Goal: Task Accomplishment & Management: Complete application form

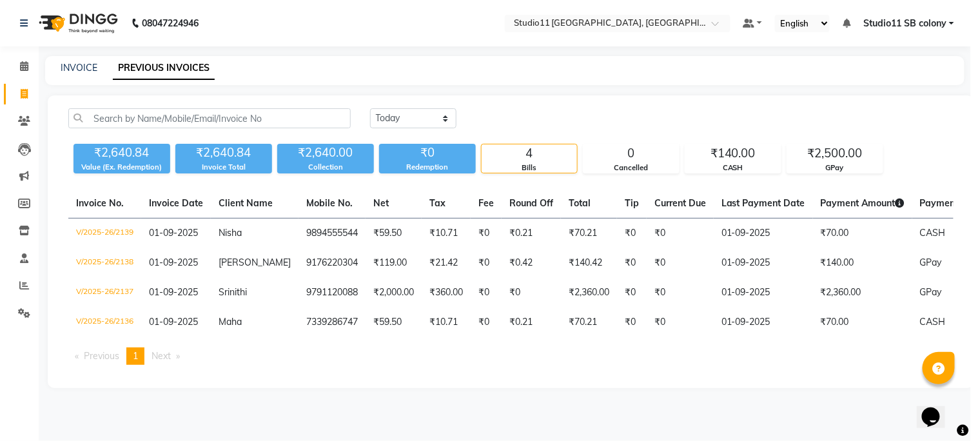
click at [81, 75] on div "INVOICE PREVIOUS INVOICES" at bounding box center [505, 70] width 920 height 29
click at [81, 72] on link "INVOICE" at bounding box center [79, 68] width 37 height 12
select select "service"
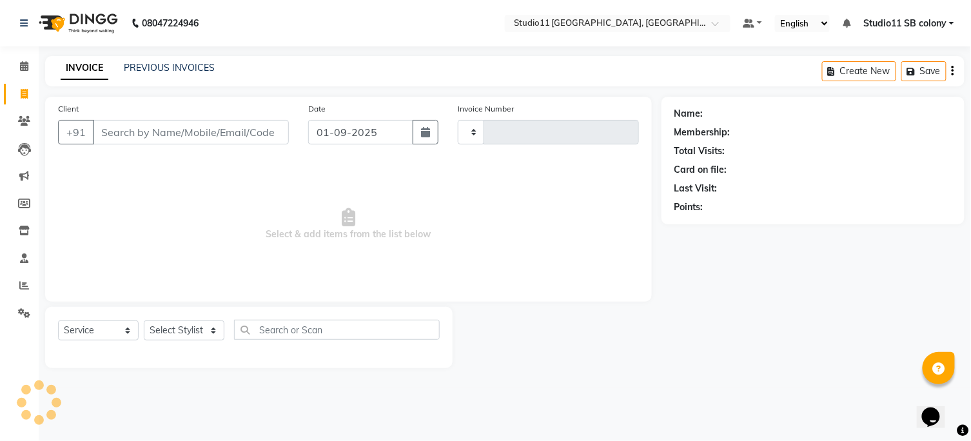
type input "2140"
select select "7717"
click at [181, 334] on select "Select Stylist" at bounding box center [184, 331] width 81 height 20
select select "69575"
click at [144, 321] on select "Select Stylist [PERSON_NAME] Dani [PERSON_NAME] Josna kaif [PERSON_NAME] [PERSO…" at bounding box center [184, 331] width 81 height 20
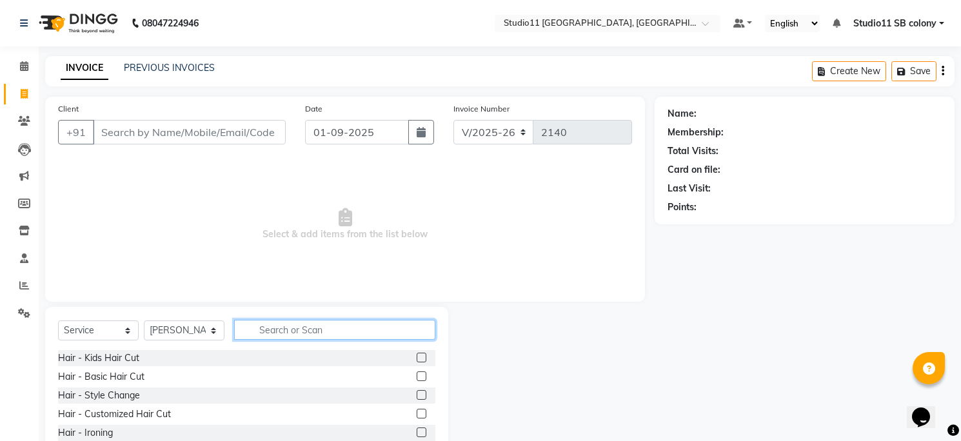
click at [313, 325] on input "text" at bounding box center [334, 330] width 201 height 20
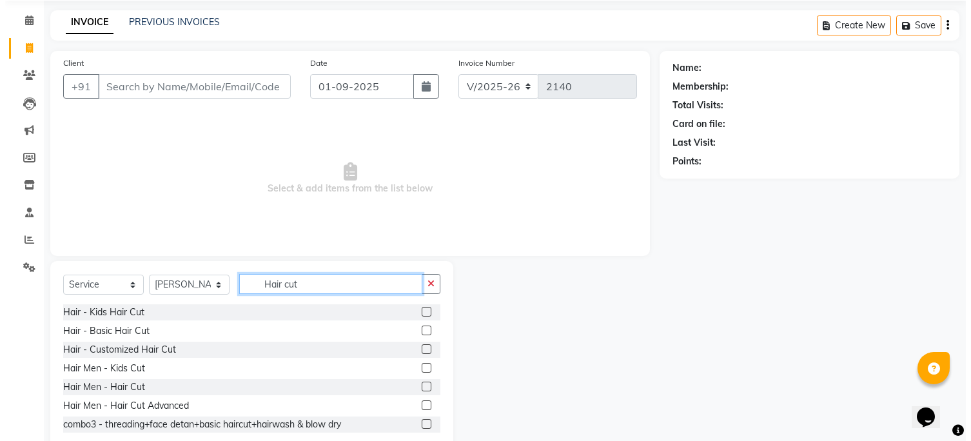
scroll to position [75, 0]
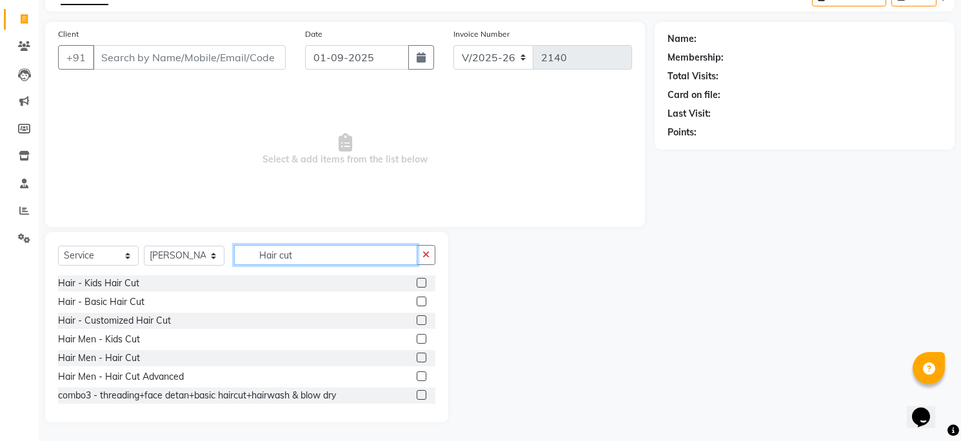
type input "Hair cut"
click at [417, 357] on label at bounding box center [422, 358] width 10 height 10
click at [417, 357] on input "checkbox" at bounding box center [421, 358] width 8 height 8
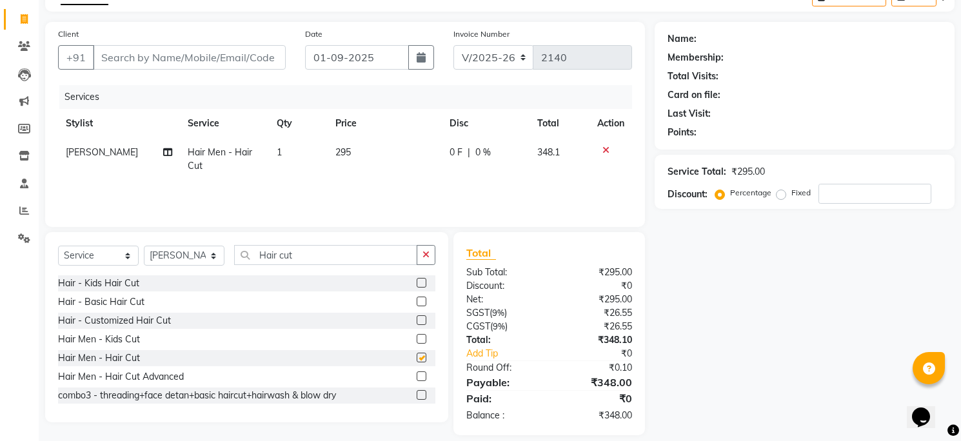
checkbox input "false"
click at [339, 263] on input "Hair cut" at bounding box center [325, 255] width 183 height 20
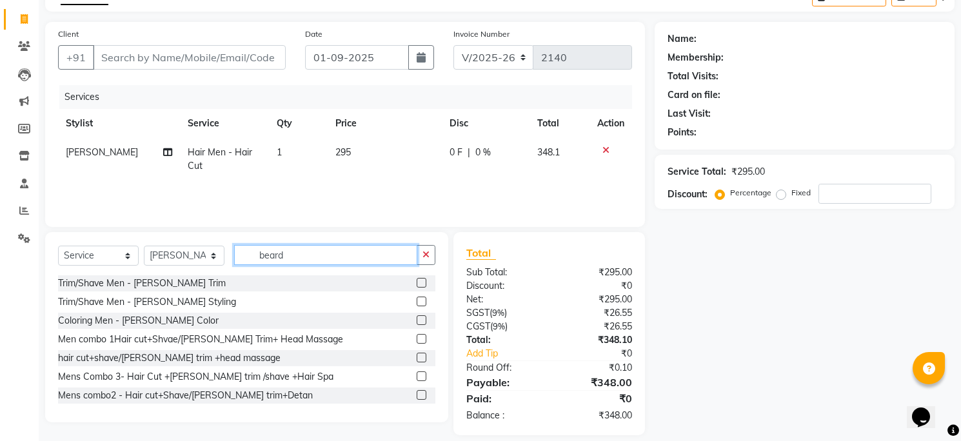
type input "beard"
click at [417, 284] on label at bounding box center [422, 283] width 10 height 10
click at [417, 284] on input "checkbox" at bounding box center [421, 283] width 8 height 8
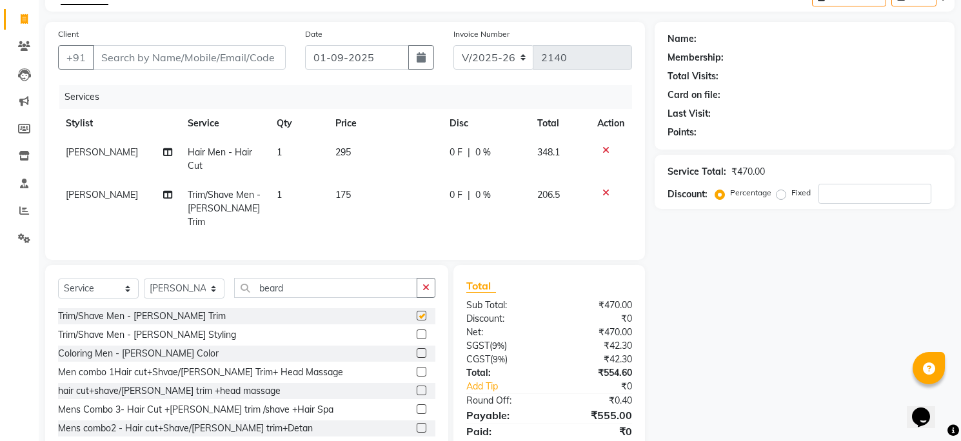
checkbox input "false"
click at [246, 54] on input "Client" at bounding box center [189, 57] width 193 height 25
type input "8"
type input "0"
type input "8903184391"
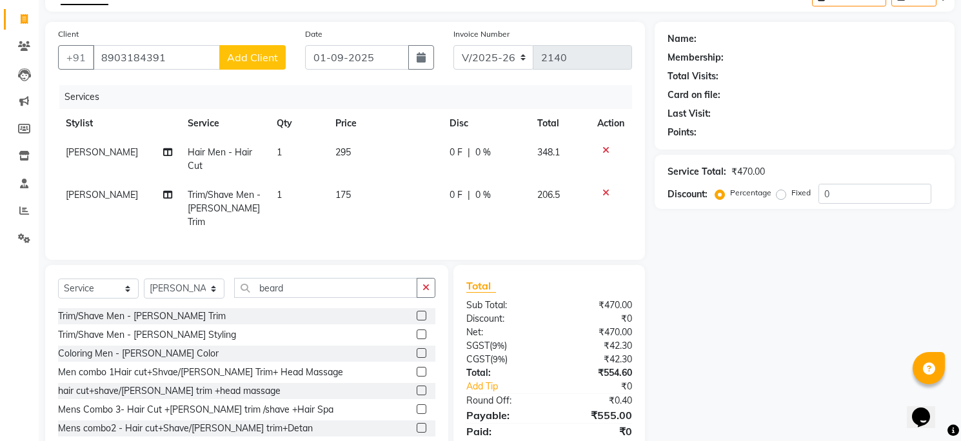
click at [246, 54] on span "Add Client" at bounding box center [252, 57] width 51 height 13
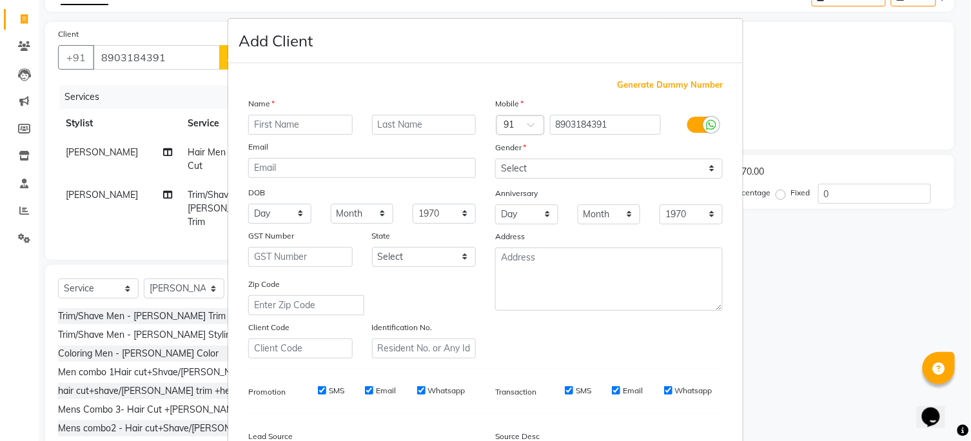
click at [300, 121] on input "text" at bounding box center [300, 125] width 104 height 20
type input "[DATE]"
click at [524, 159] on select "Select [DEMOGRAPHIC_DATA] [DEMOGRAPHIC_DATA] Other Prefer Not To Say" at bounding box center [609, 169] width 228 height 20
click at [495, 159] on select "Select [DEMOGRAPHIC_DATA] [DEMOGRAPHIC_DATA] Other Prefer Not To Say" at bounding box center [609, 169] width 228 height 20
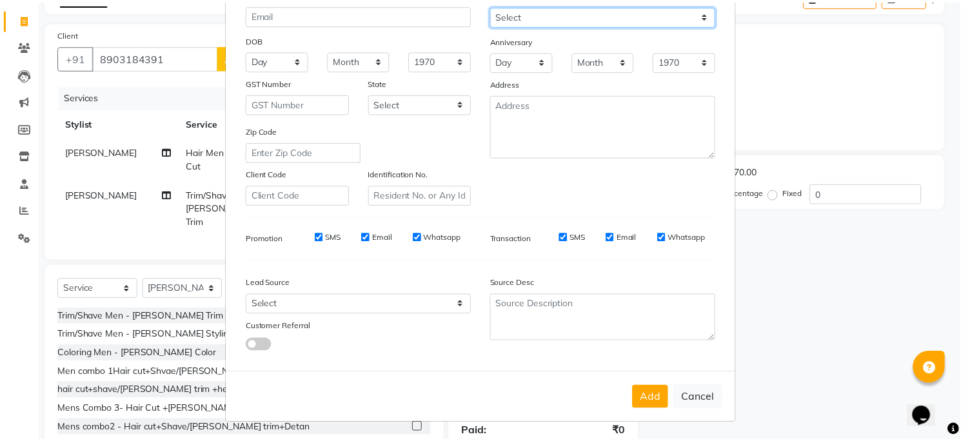
scroll to position [155, 0]
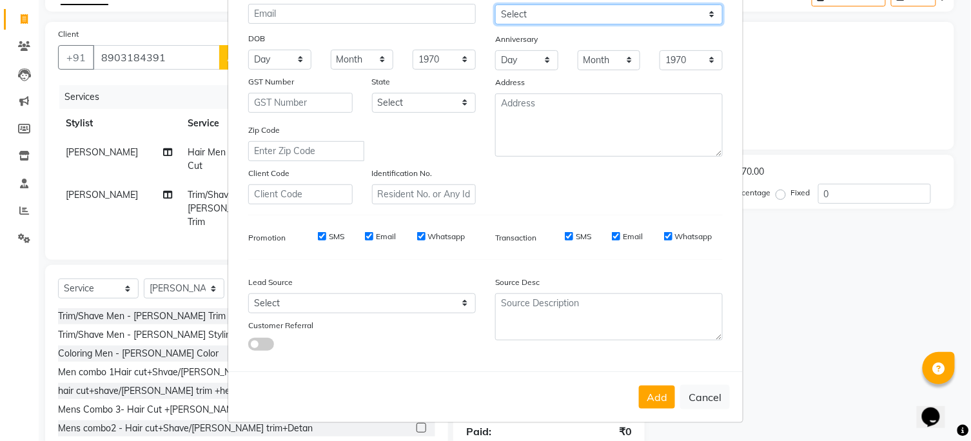
click at [559, 20] on select "Select [DEMOGRAPHIC_DATA] [DEMOGRAPHIC_DATA] Other Prefer Not To Say" at bounding box center [609, 15] width 228 height 20
select select "[DEMOGRAPHIC_DATA]"
click at [495, 5] on select "Select [DEMOGRAPHIC_DATA] [DEMOGRAPHIC_DATA] Other Prefer Not To Say" at bounding box center [609, 15] width 228 height 20
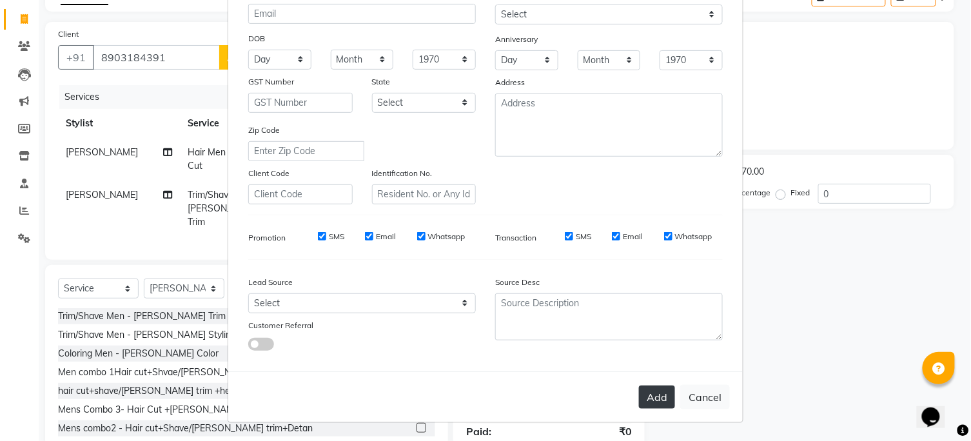
click at [639, 391] on button "Add" at bounding box center [657, 397] width 36 height 23
select select
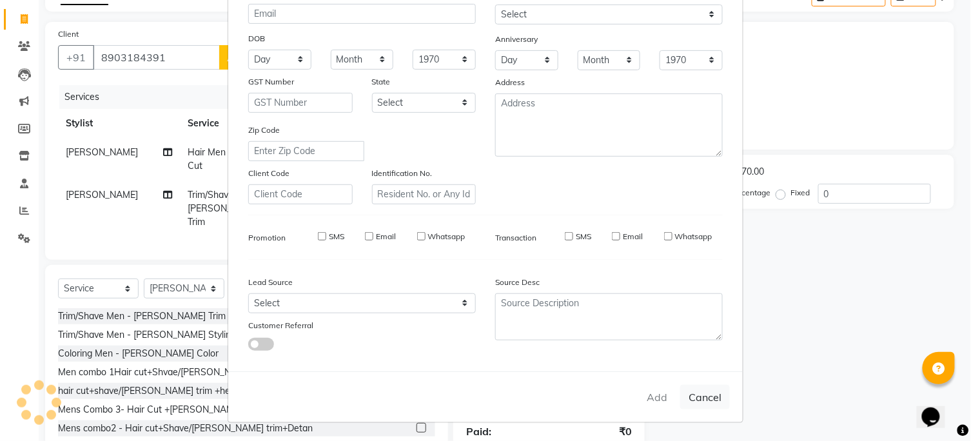
select select
checkbox input "false"
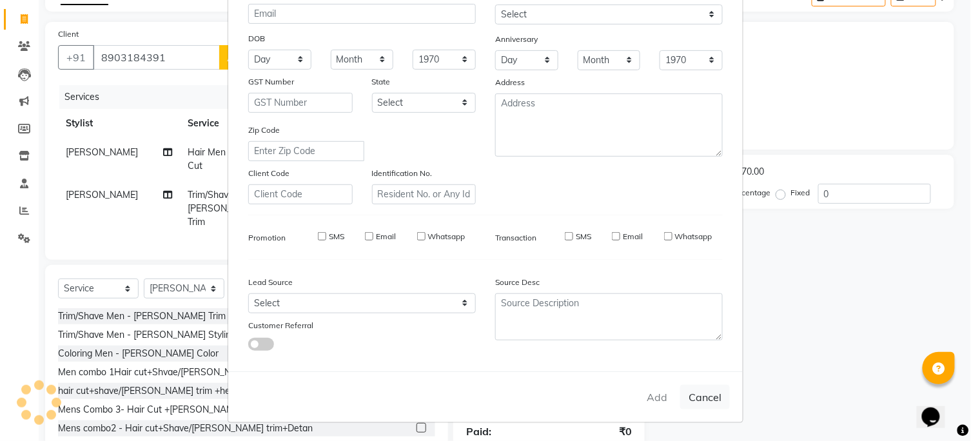
checkbox input "false"
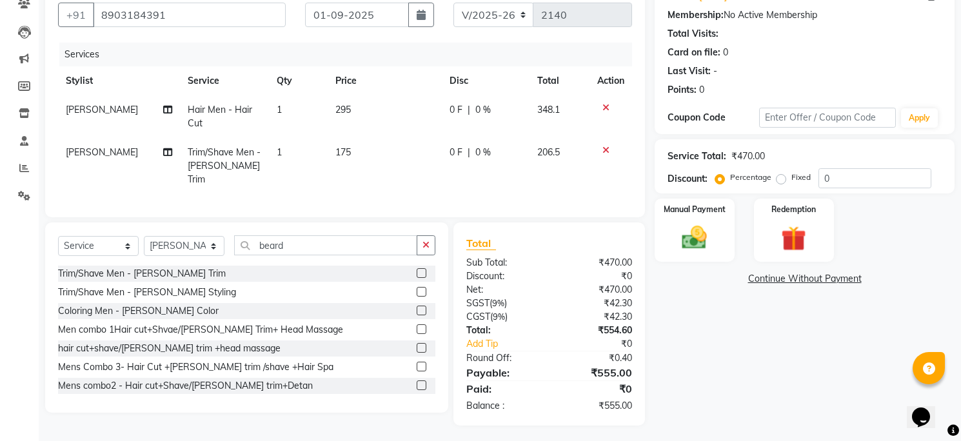
scroll to position [118, 0]
click at [686, 224] on img at bounding box center [694, 238] width 42 height 30
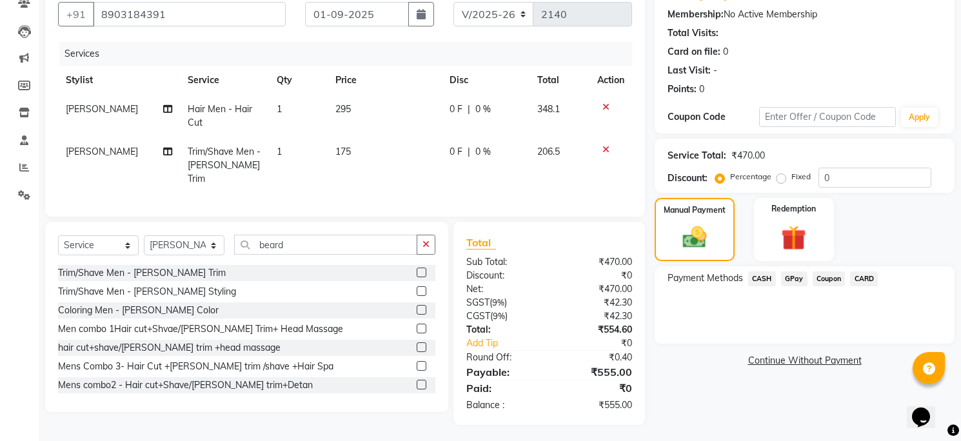
click at [797, 276] on span "GPay" at bounding box center [794, 279] width 26 height 15
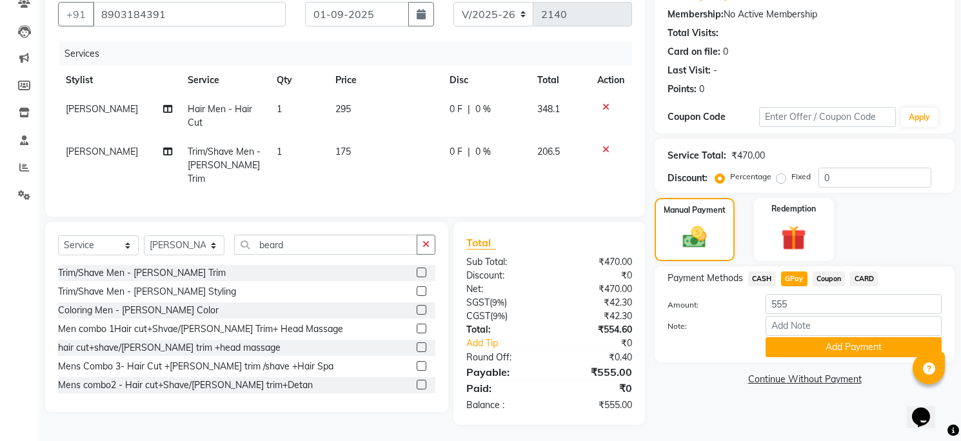
click at [768, 277] on span "CASH" at bounding box center [762, 279] width 28 height 15
click at [799, 346] on button "Add Payment" at bounding box center [854, 347] width 176 height 20
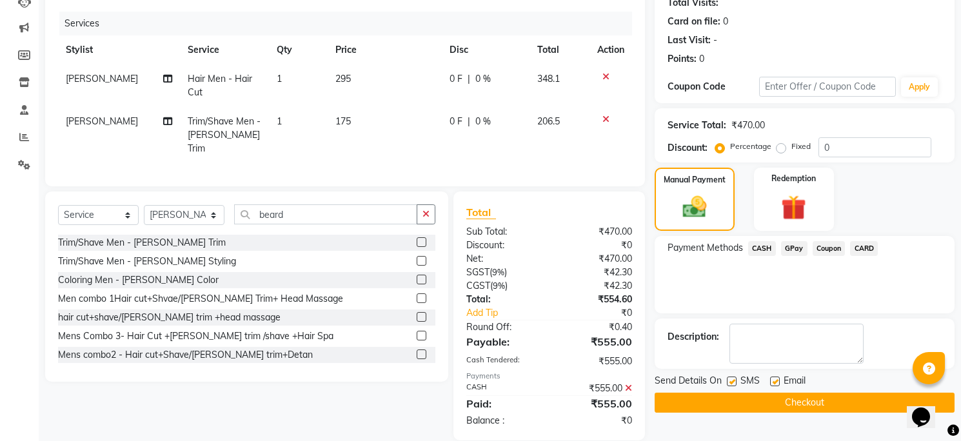
scroll to position [164, 0]
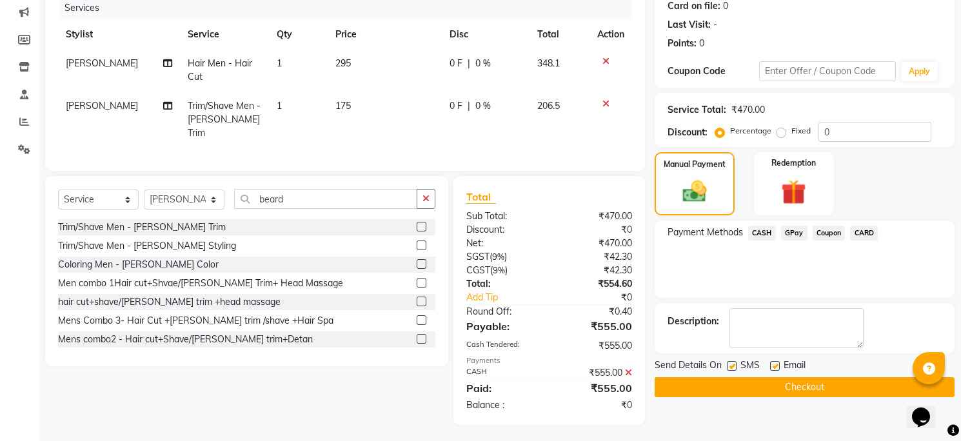
click at [773, 366] on label at bounding box center [775, 366] width 10 height 10
click at [773, 366] on input "checkbox" at bounding box center [774, 367] width 8 height 8
checkbox input "false"
click at [730, 364] on label at bounding box center [732, 366] width 10 height 10
click at [730, 364] on input "checkbox" at bounding box center [731, 367] width 8 height 8
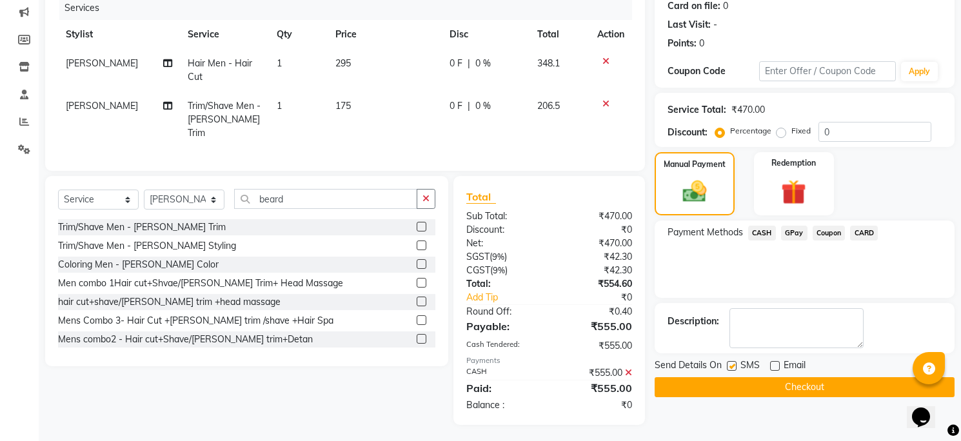
checkbox input "false"
click at [731, 381] on button "Checkout" at bounding box center [805, 387] width 300 height 20
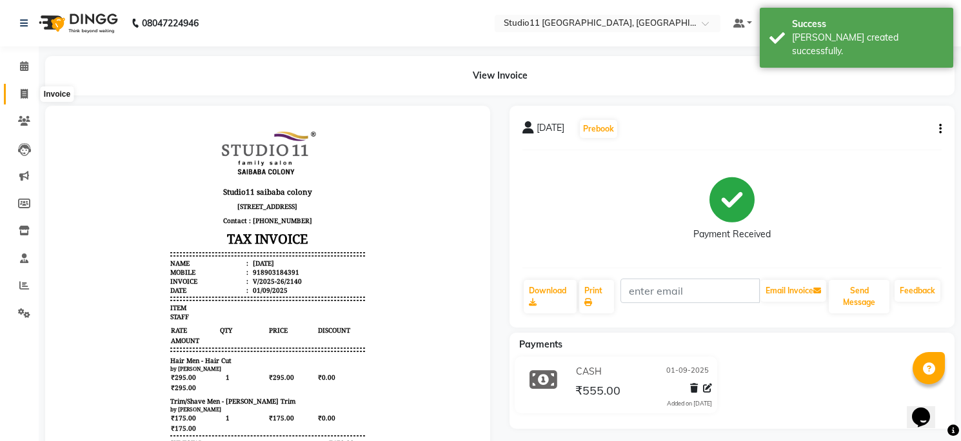
click at [34, 92] on span at bounding box center [24, 94] width 23 height 15
select select "service"
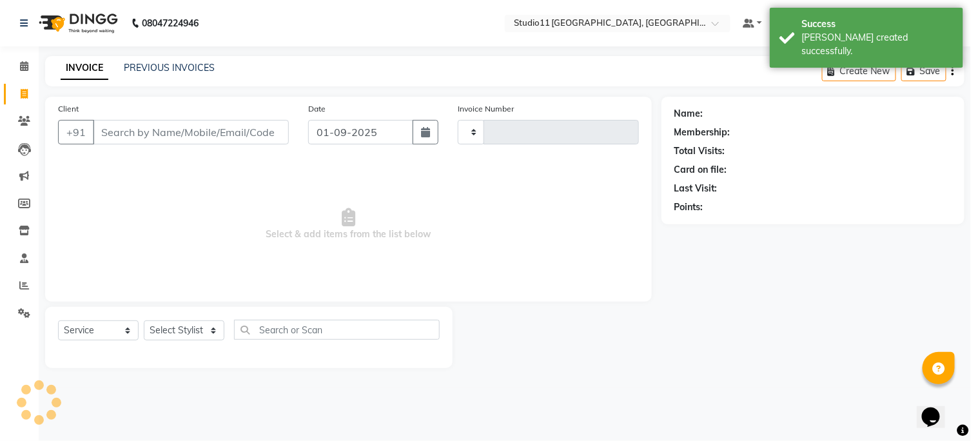
type input "2141"
select select "7717"
click at [197, 330] on select "Select Stylist [PERSON_NAME] Dani [PERSON_NAME] Josna kaif [PERSON_NAME] [PERSO…" at bounding box center [184, 331] width 81 height 20
select select "68835"
click at [144, 321] on select "Select Stylist [PERSON_NAME] Dani [PERSON_NAME] Josna kaif [PERSON_NAME] [PERSO…" at bounding box center [184, 331] width 81 height 20
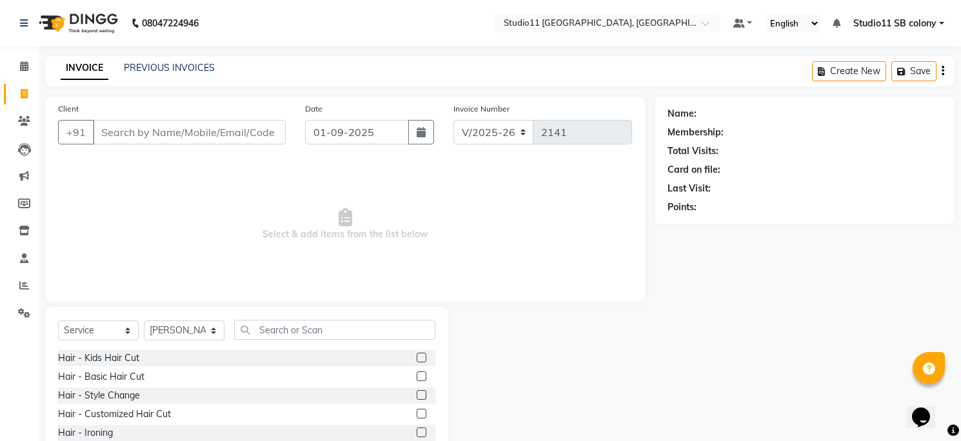
click at [191, 208] on span "Select & add items from the list below" at bounding box center [345, 224] width 574 height 129
click at [279, 323] on input "text" at bounding box center [334, 330] width 201 height 20
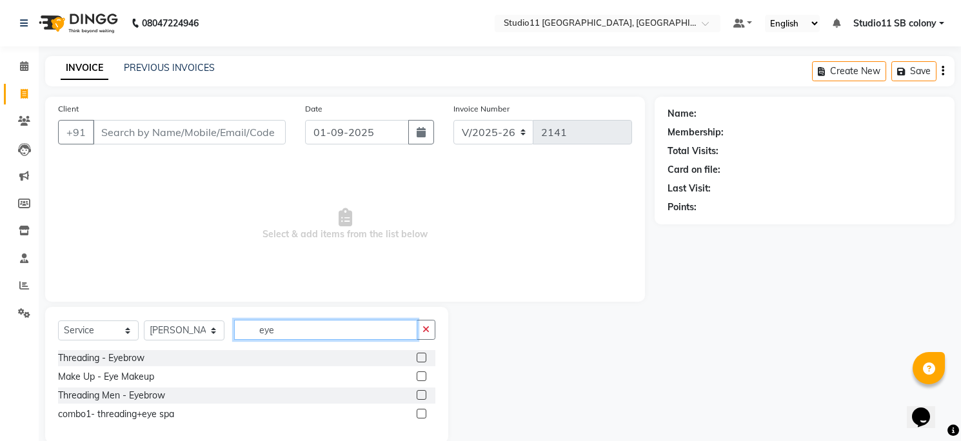
type input "eye"
click at [422, 357] on label at bounding box center [422, 358] width 10 height 10
click at [422, 357] on input "checkbox" at bounding box center [421, 358] width 8 height 8
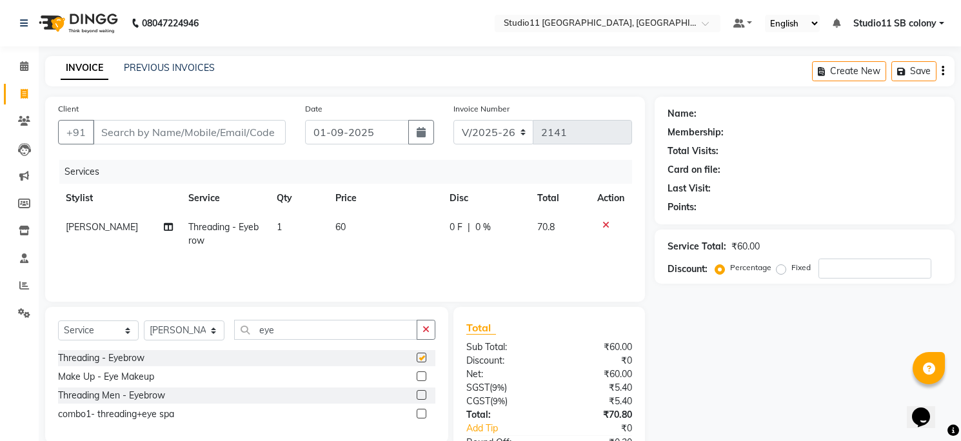
checkbox input "false"
click at [310, 226] on td "1" at bounding box center [298, 234] width 59 height 43
select select "68835"
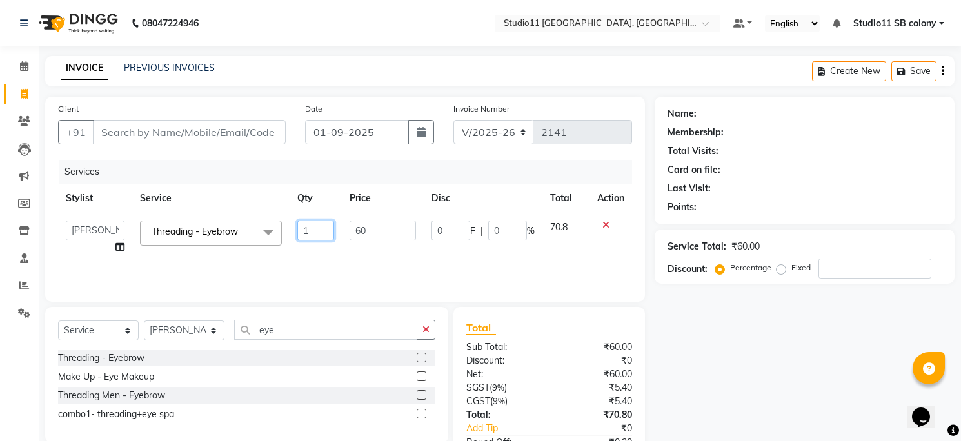
click at [315, 226] on input "1" at bounding box center [315, 231] width 36 height 20
type input "3"
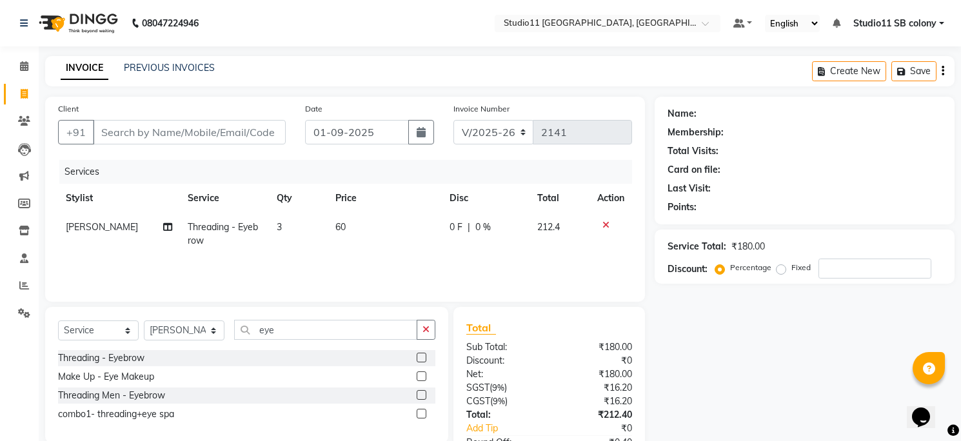
click at [395, 223] on td "60" at bounding box center [385, 234] width 114 height 43
select select "68835"
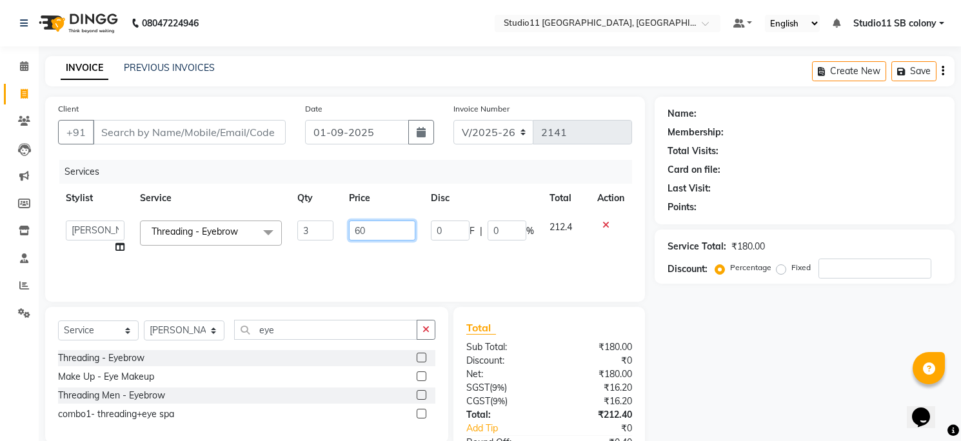
click at [395, 223] on input "60" at bounding box center [382, 231] width 66 height 20
type input "59.5"
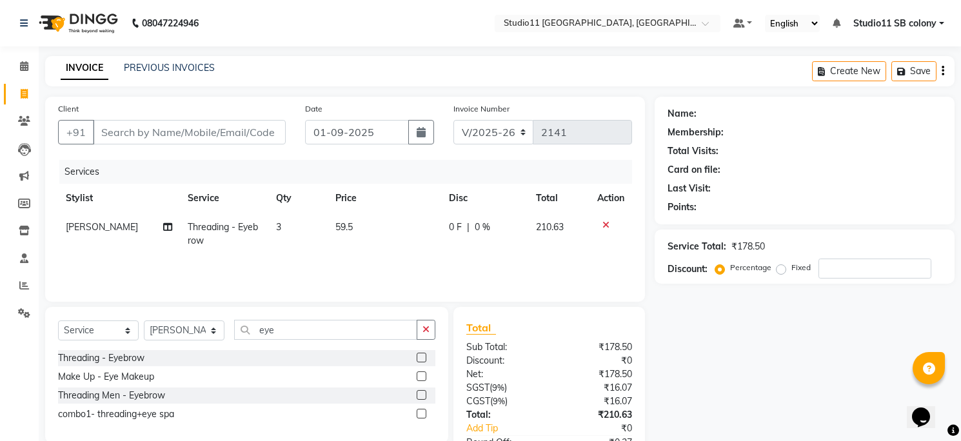
click at [363, 188] on th "Price" at bounding box center [385, 198] width 114 height 29
click at [261, 126] on input "Client" at bounding box center [189, 132] width 193 height 25
type input "9"
type input "0"
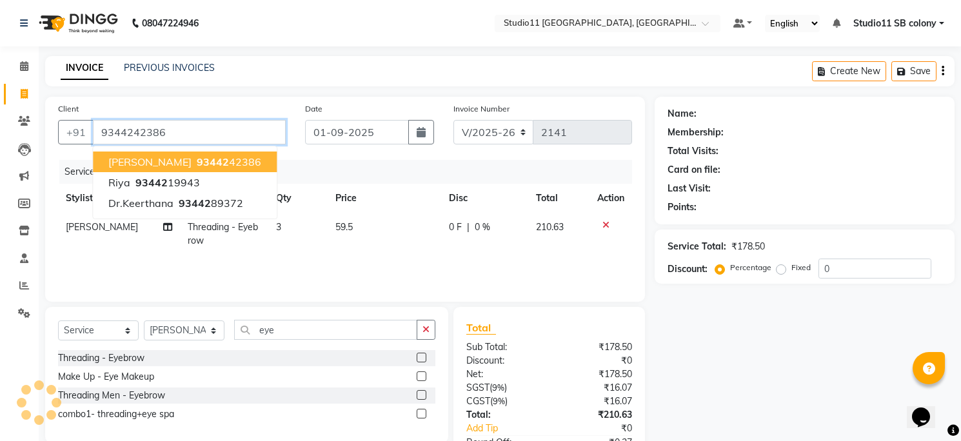
type input "9344242386"
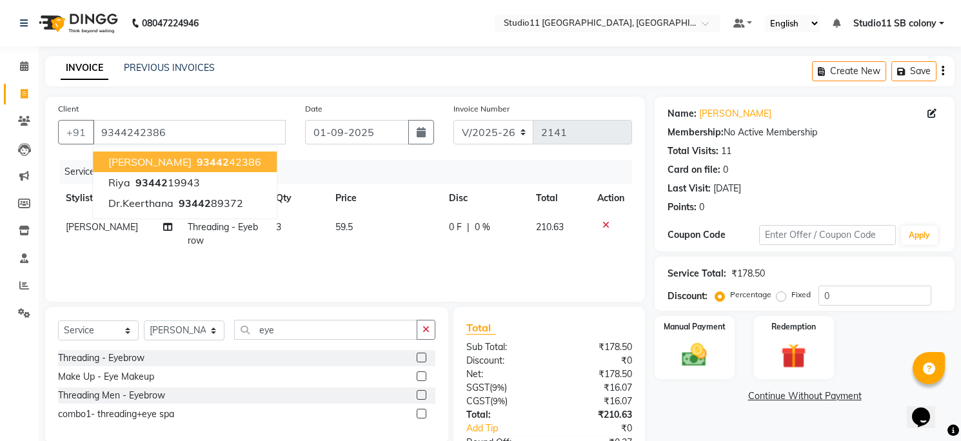
click at [217, 159] on button "[PERSON_NAME] 93442 42386" at bounding box center [185, 162] width 184 height 21
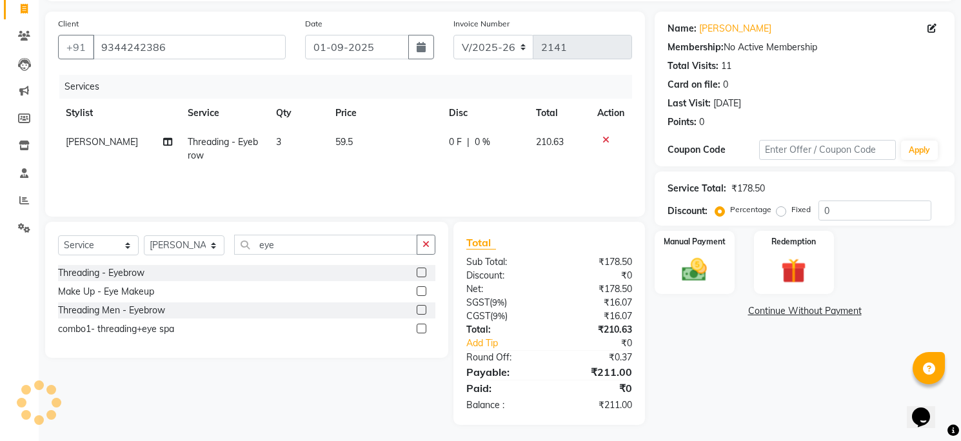
scroll to position [88, 0]
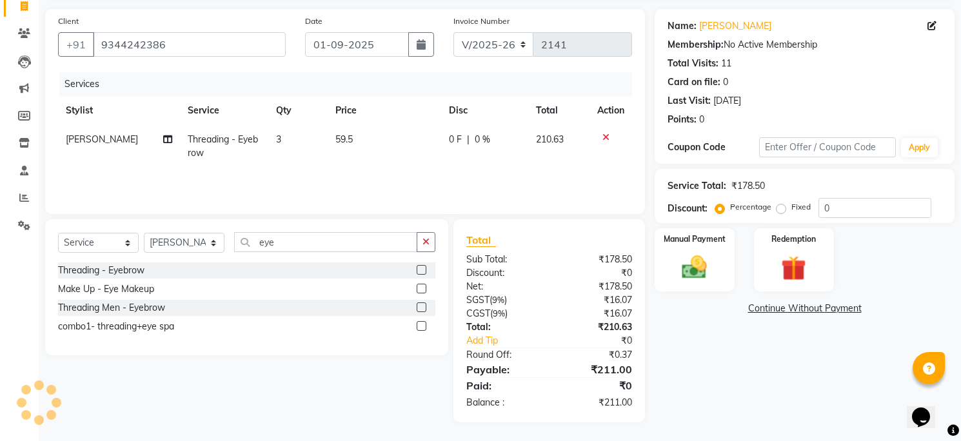
click at [363, 147] on td "59.5" at bounding box center [385, 146] width 114 height 43
select select "68835"
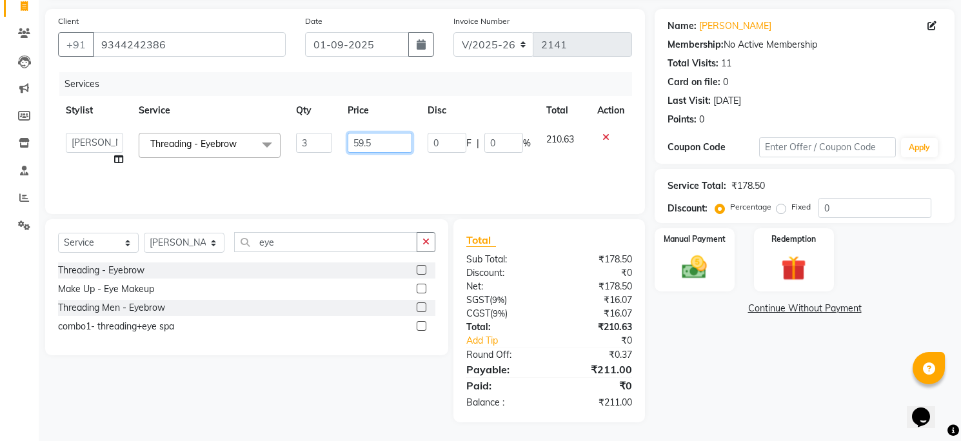
click at [372, 138] on input "59.5" at bounding box center [380, 143] width 65 height 20
type input "59"
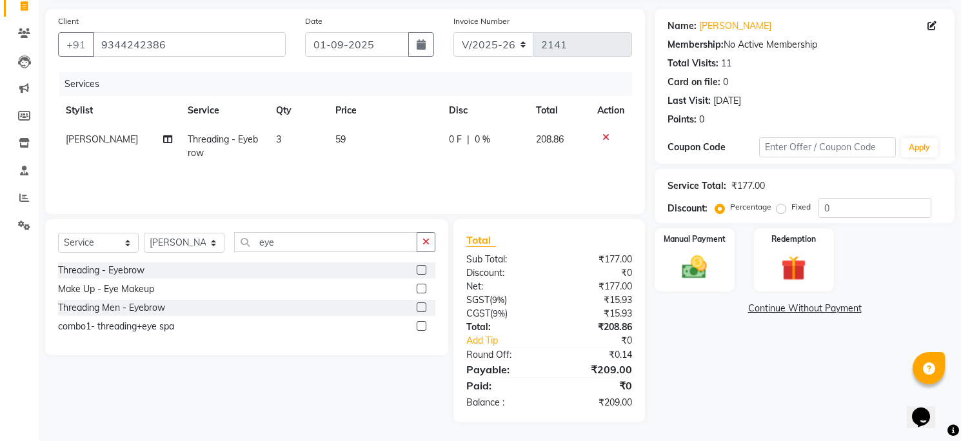
click at [378, 90] on div "Services" at bounding box center [350, 84] width 582 height 24
click at [389, 134] on td "59" at bounding box center [385, 146] width 114 height 43
select select "68835"
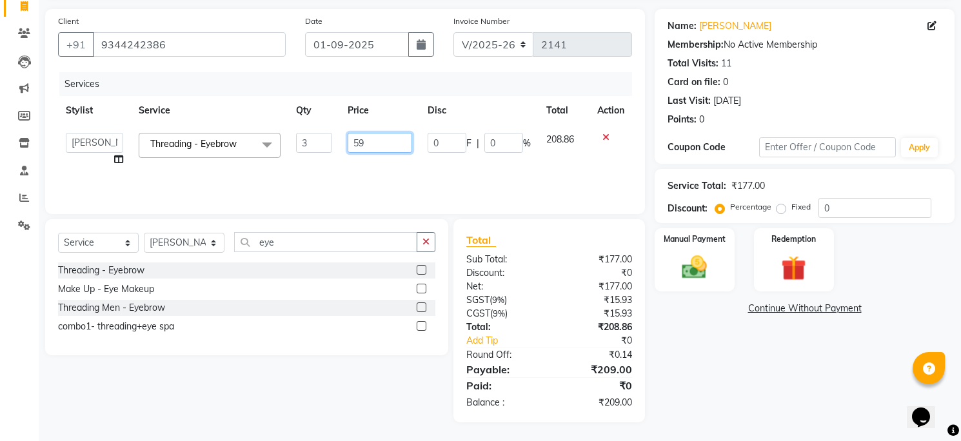
click at [389, 134] on input "59" at bounding box center [380, 143] width 65 height 20
type input "59.2"
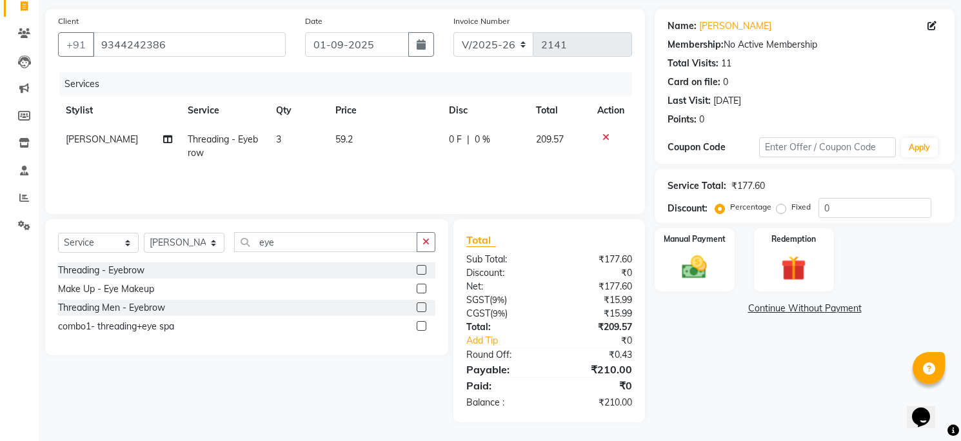
click at [400, 58] on div "Date [DATE]" at bounding box center [369, 40] width 148 height 53
click at [687, 272] on img at bounding box center [694, 268] width 42 height 30
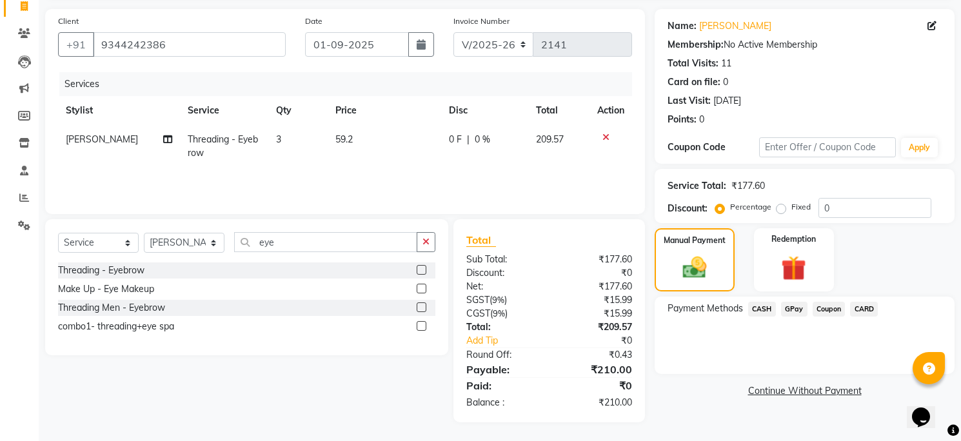
click at [757, 306] on span "CASH" at bounding box center [762, 309] width 28 height 15
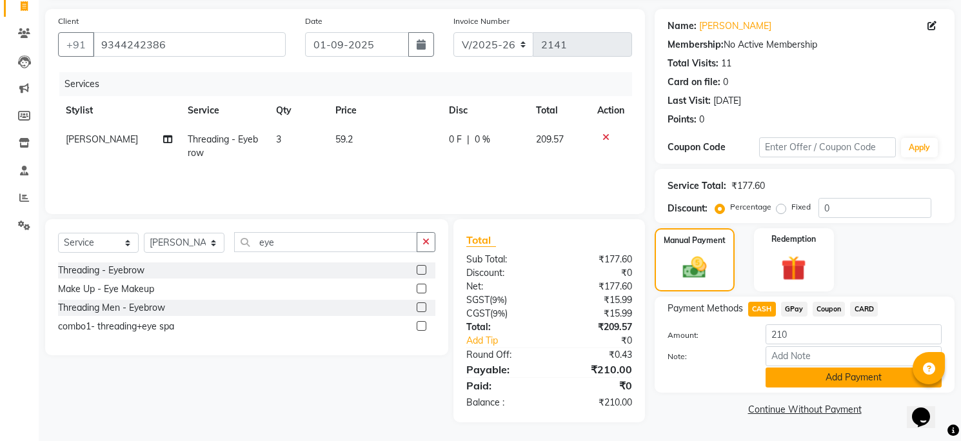
click at [779, 378] on button "Add Payment" at bounding box center [854, 378] width 176 height 20
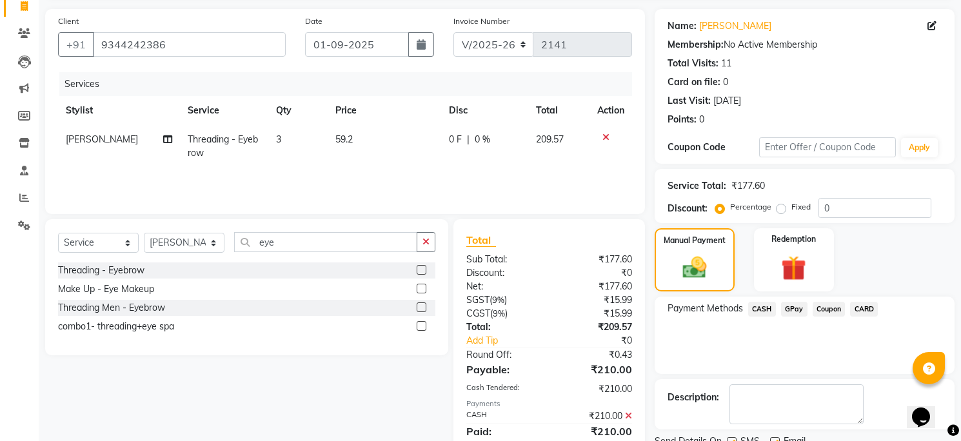
scroll to position [139, 0]
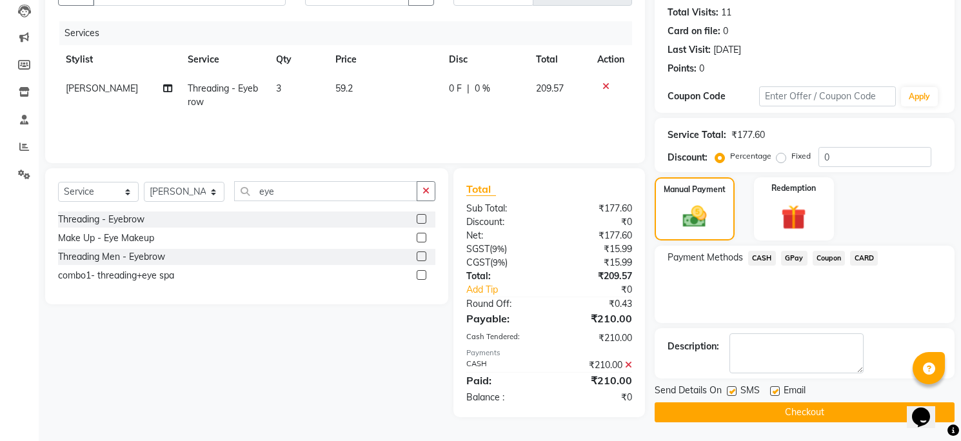
click at [775, 391] on label at bounding box center [775, 391] width 10 height 10
click at [775, 391] on input "checkbox" at bounding box center [774, 392] width 8 height 8
checkbox input "false"
click at [737, 391] on div "SMS" at bounding box center [748, 392] width 43 height 16
click at [730, 392] on label at bounding box center [732, 391] width 10 height 10
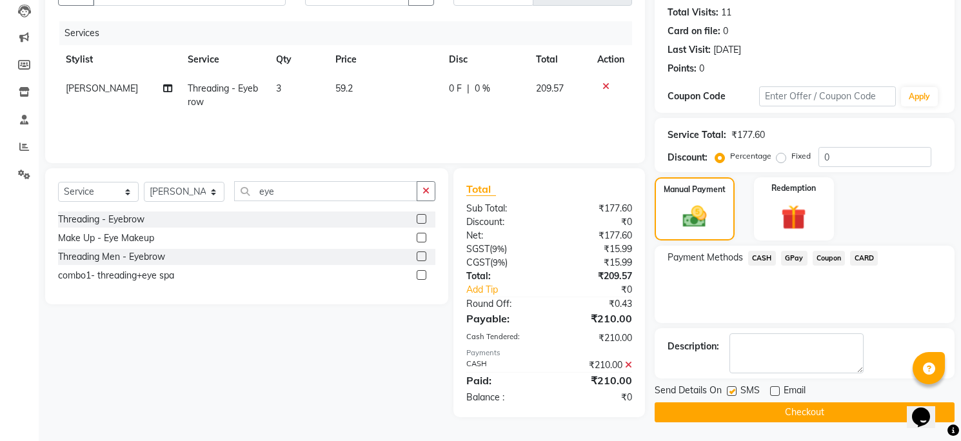
click at [730, 392] on input "checkbox" at bounding box center [731, 392] width 8 height 8
checkbox input "false"
click at [730, 409] on button "Checkout" at bounding box center [805, 412] width 300 height 20
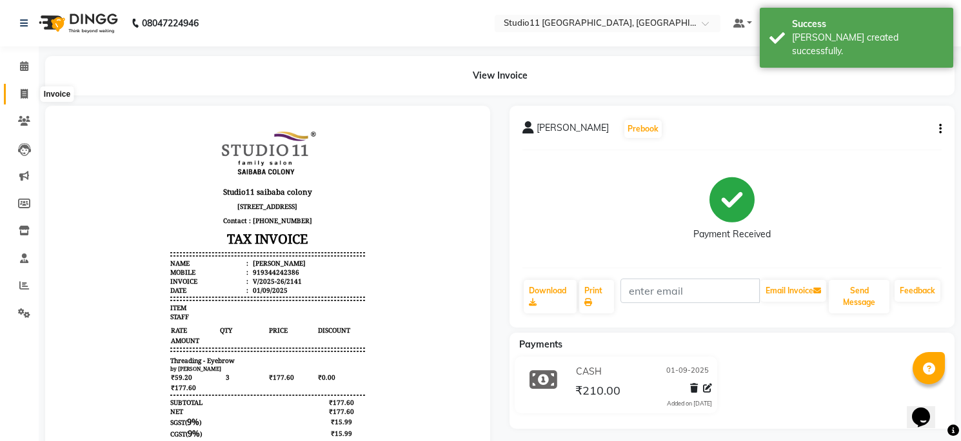
click at [21, 94] on icon at bounding box center [24, 94] width 7 height 10
select select "service"
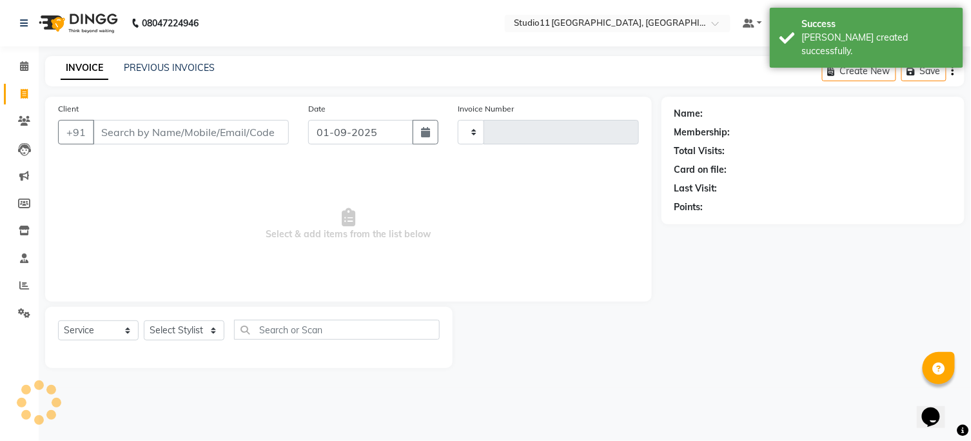
type input "2142"
select select "7717"
click at [197, 72] on link "PREVIOUS INVOICES" at bounding box center [169, 68] width 91 height 12
